Goal: Check status

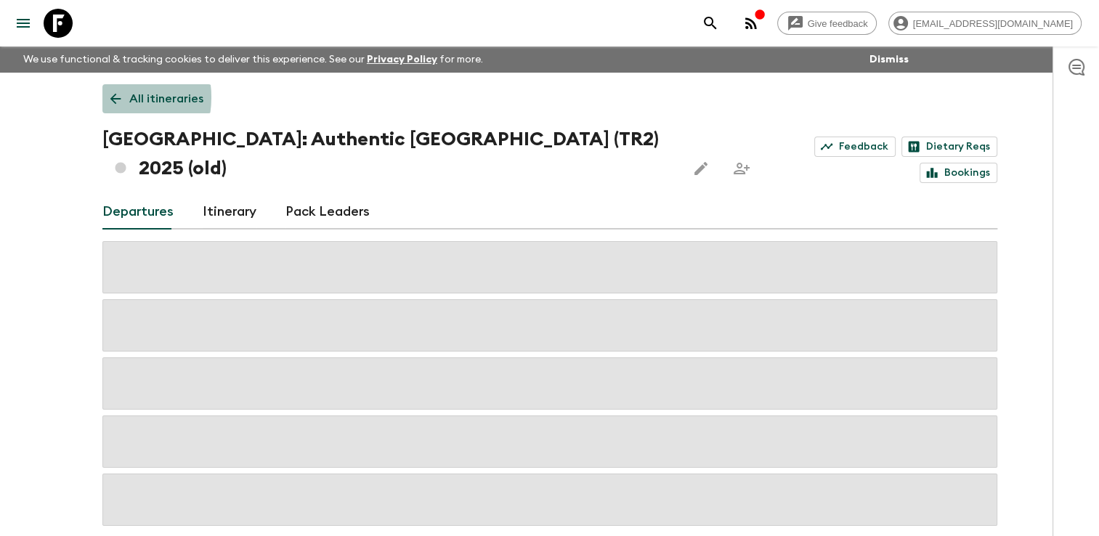
click at [107, 97] on icon at bounding box center [115, 99] width 16 height 16
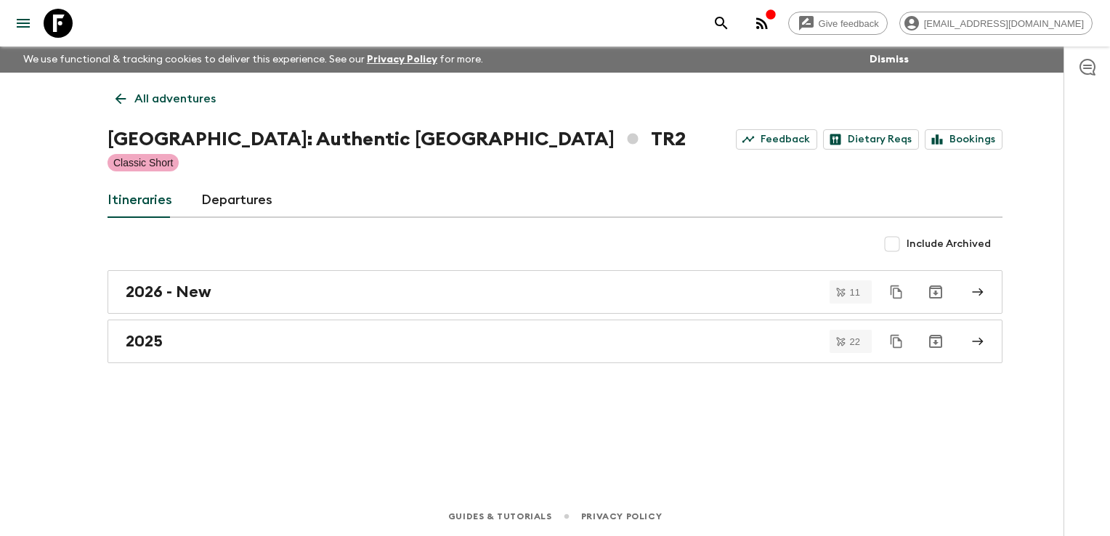
click at [125, 104] on icon at bounding box center [121, 99] width 16 height 16
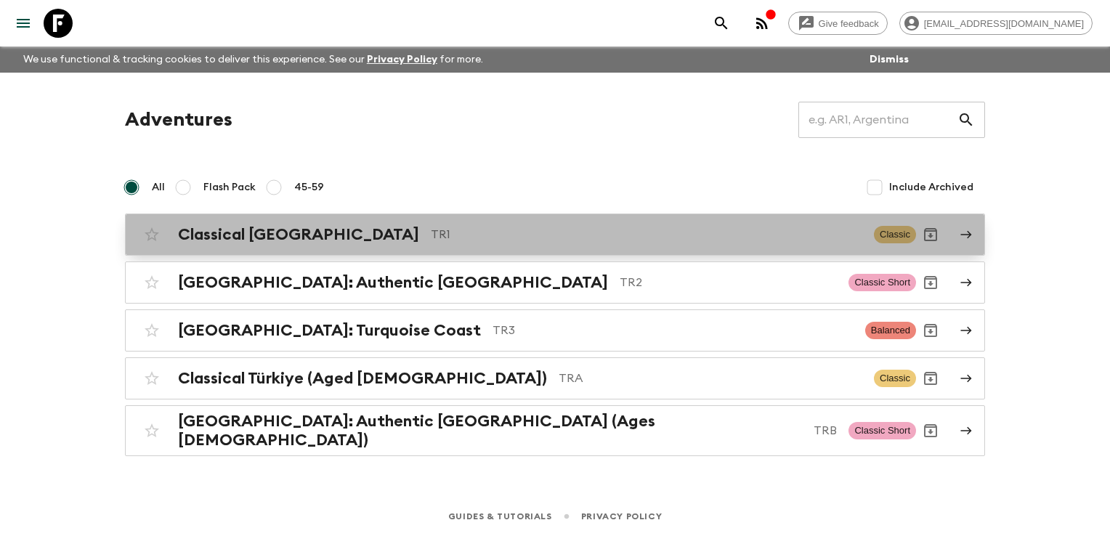
click at [215, 238] on h2 "Classical [GEOGRAPHIC_DATA]" at bounding box center [298, 234] width 241 height 19
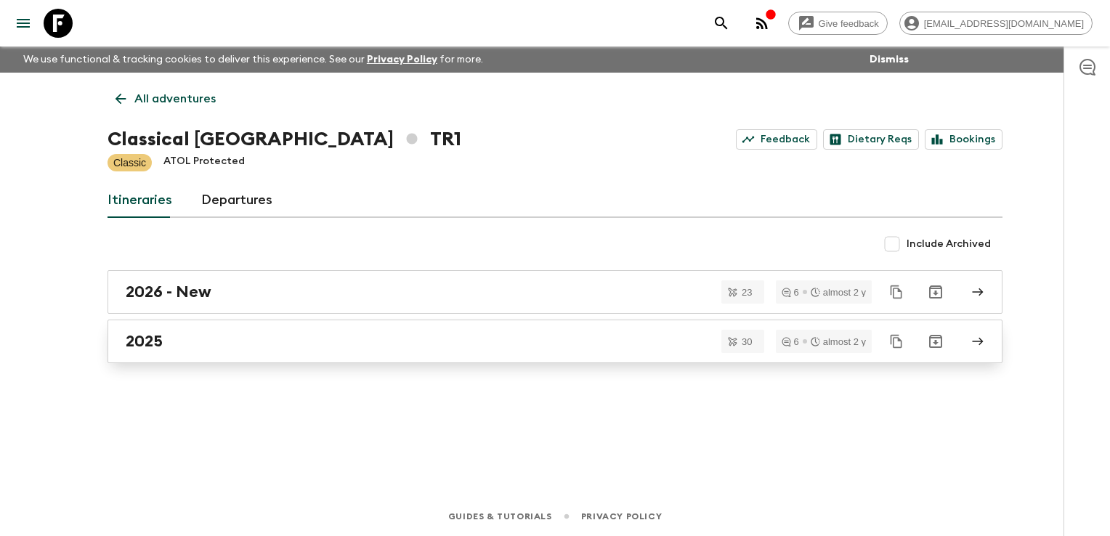
click at [189, 341] on div "2025" at bounding box center [541, 341] width 831 height 19
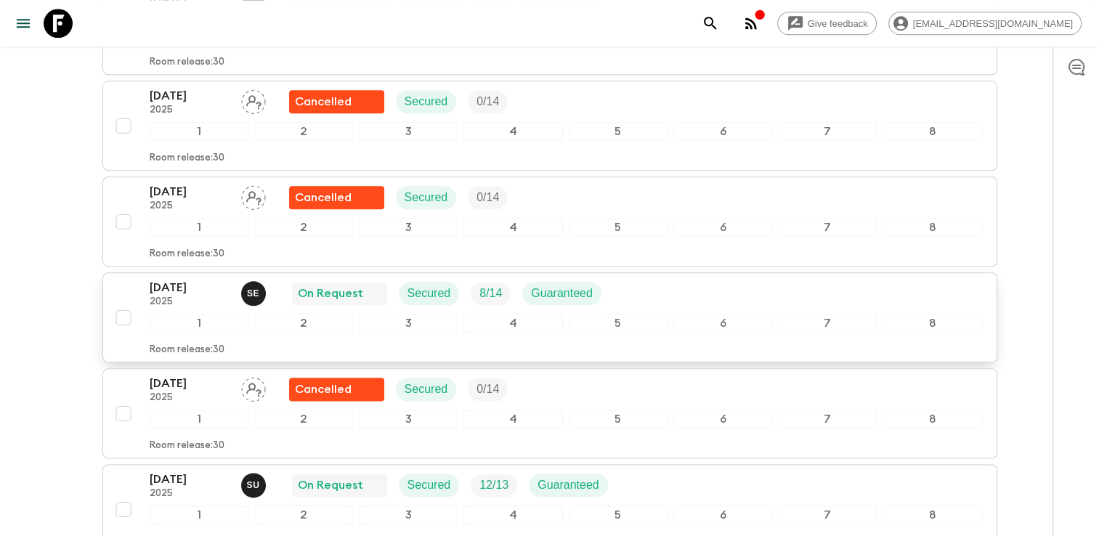
scroll to position [1671, 0]
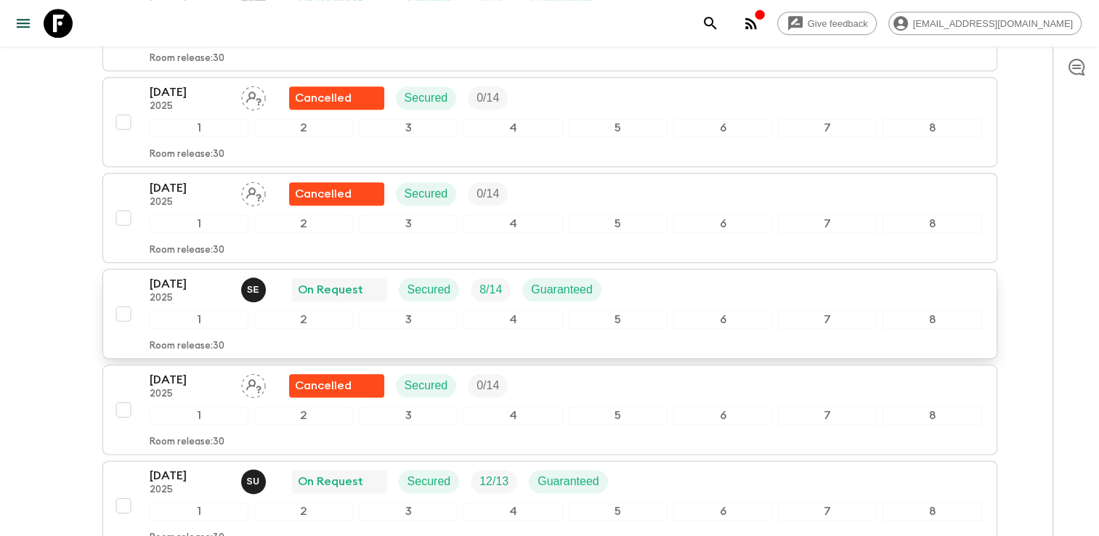
click at [200, 280] on p "[DATE]" at bounding box center [190, 283] width 80 height 17
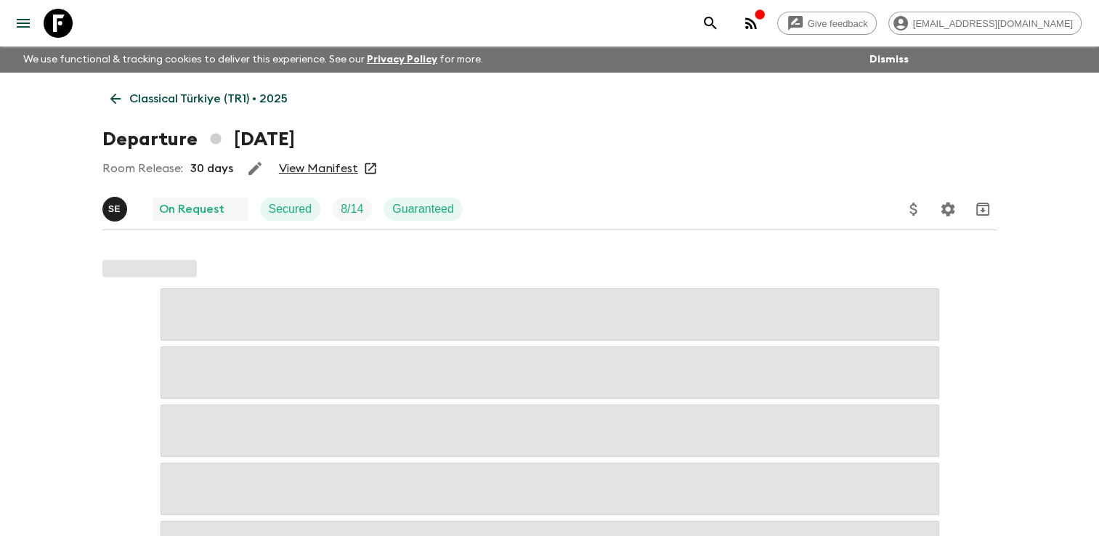
click at [340, 171] on link "View Manifest" at bounding box center [318, 168] width 79 height 15
